Goal: Information Seeking & Learning: Learn about a topic

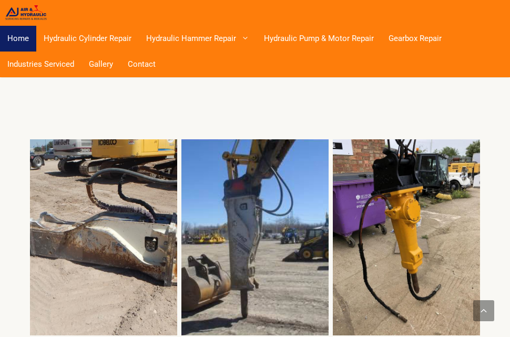
scroll to position [2509, 0]
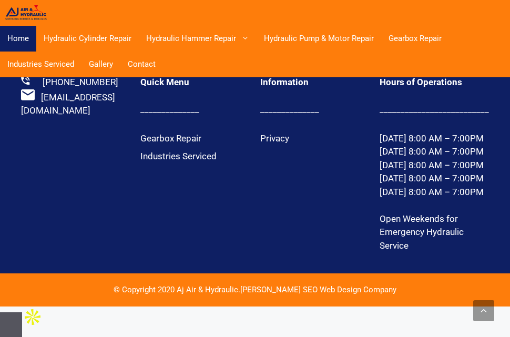
drag, startPoint x: 183, startPoint y: 321, endPoint x: 243, endPoint y: 323, distance: 60.0
click at [243, 296] on div "© Copyright 2020 Aj Air & Hydraulic. [PERSON_NAME] SEO Web Design Company" at bounding box center [255, 290] width 283 height 12
copy div "Aj Air & Hydraulic"
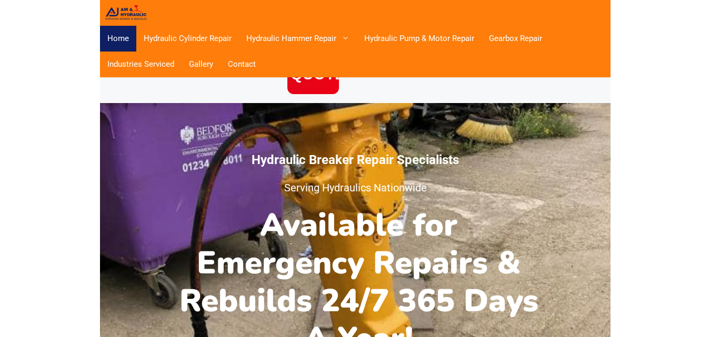
scroll to position [0, 0]
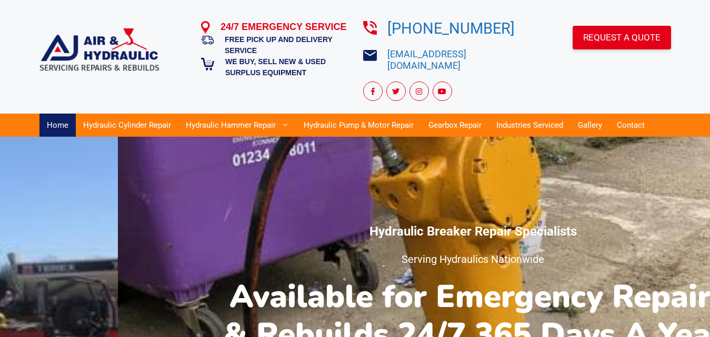
drag, startPoint x: 240, startPoint y: 218, endPoint x: 358, endPoint y: 225, distance: 118.0
click at [358, 225] on h4 "Hydraulic Breaker Repair Specialists" at bounding box center [473, 231] width 526 height 19
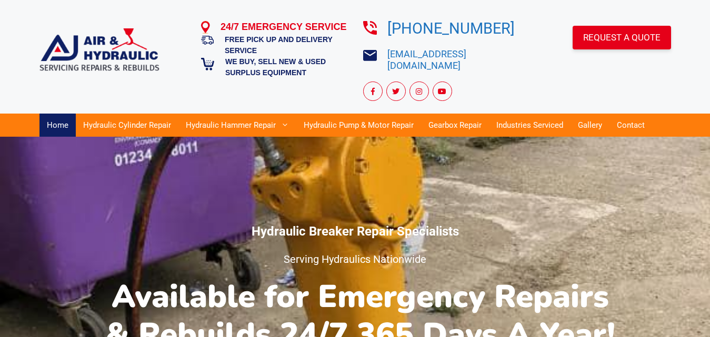
scroll to position [295, 0]
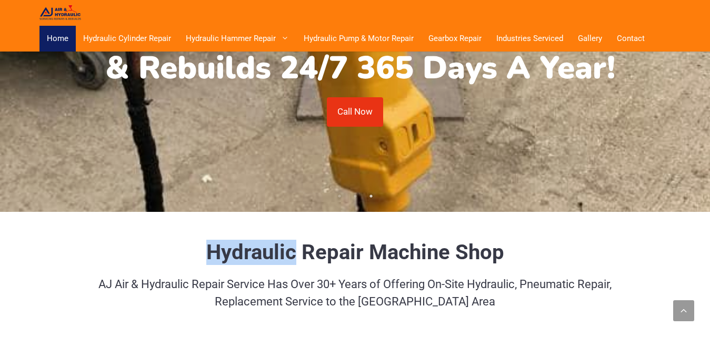
drag, startPoint x: 208, startPoint y: 246, endPoint x: 297, endPoint y: 252, distance: 89.6
click at [297, 252] on strong "Hydraulic Repair Machine Shop" at bounding box center [355, 252] width 298 height 25
copy strong "Hydraulic"
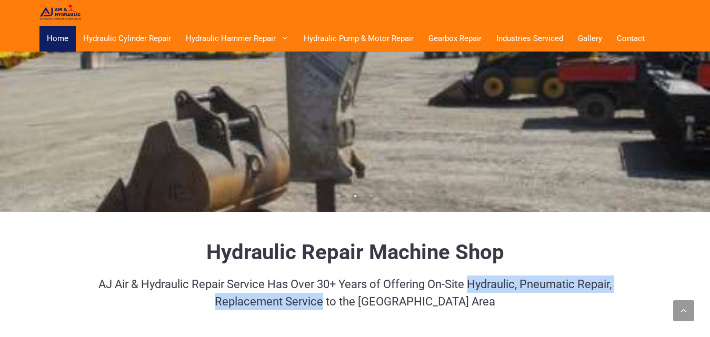
drag, startPoint x: 470, startPoint y: 274, endPoint x: 337, endPoint y: 294, distance: 134.5
click at [337, 294] on p "AJ Air & Hydraulic Repair Service Has Over 30+ Years of Offering On-Site Hydrau…" at bounding box center [354, 293] width 631 height 35
copy p "Hydraulic, Pneumatic Repair, Replacement Service"
